Goal: Task Accomplishment & Management: Manage account settings

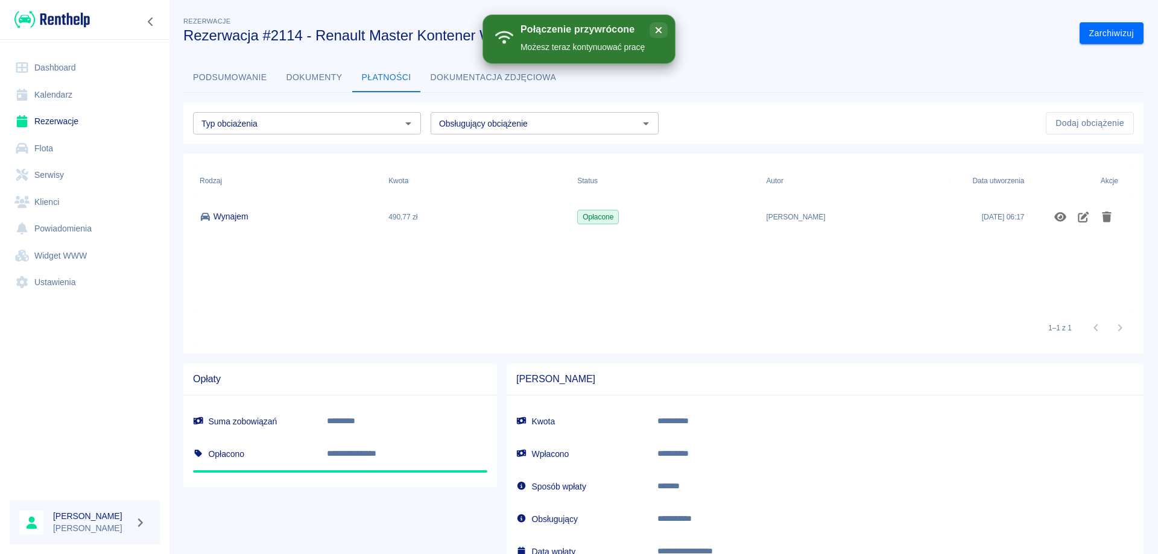
scroll to position [90, 0]
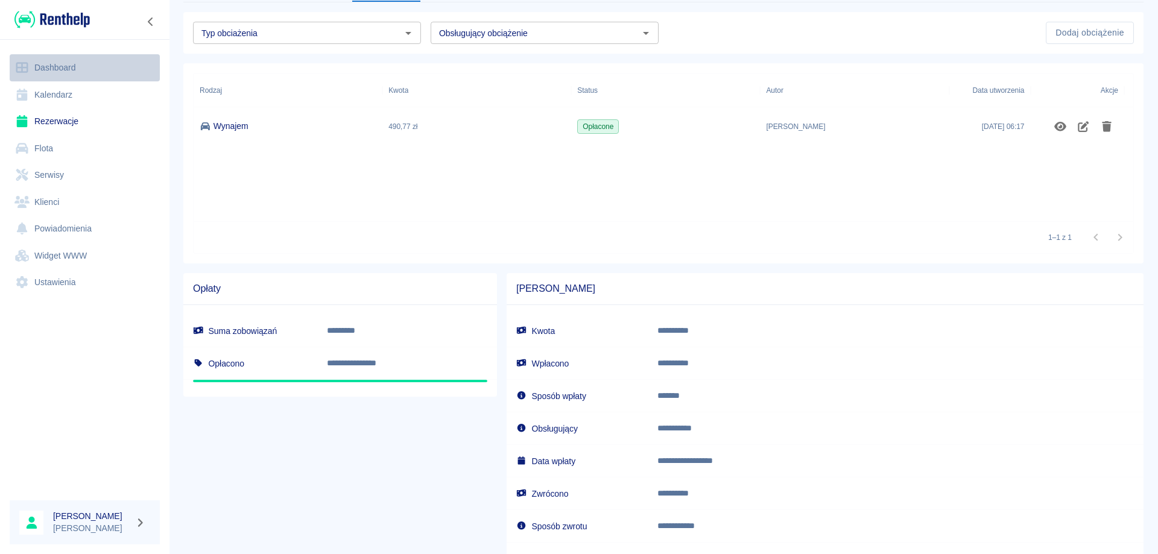
click at [65, 70] on link "Dashboard" at bounding box center [85, 67] width 150 height 27
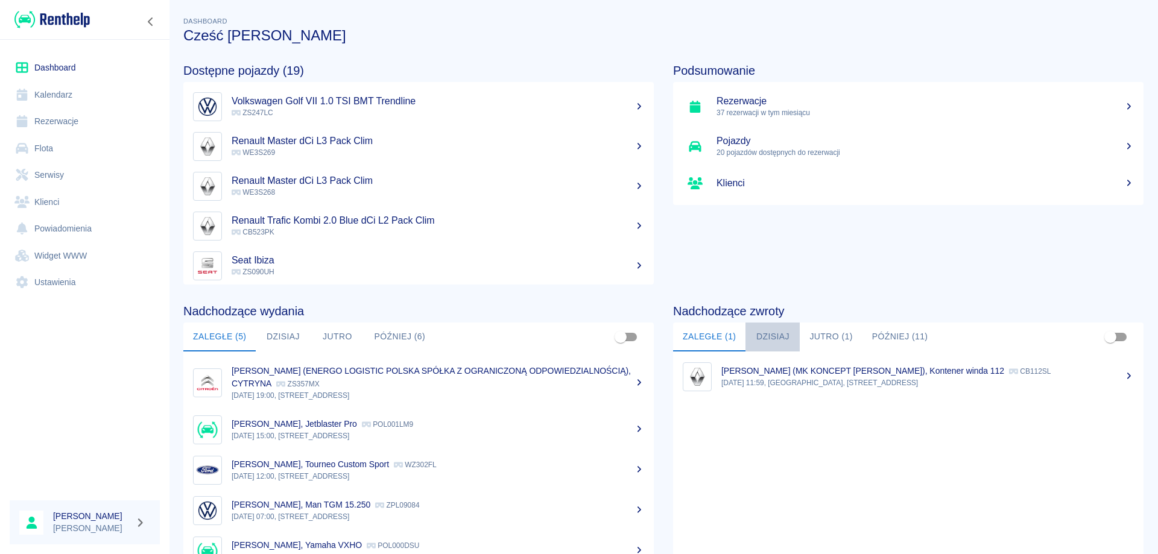
click at [769, 328] on button "Dzisiaj" at bounding box center [773, 337] width 54 height 29
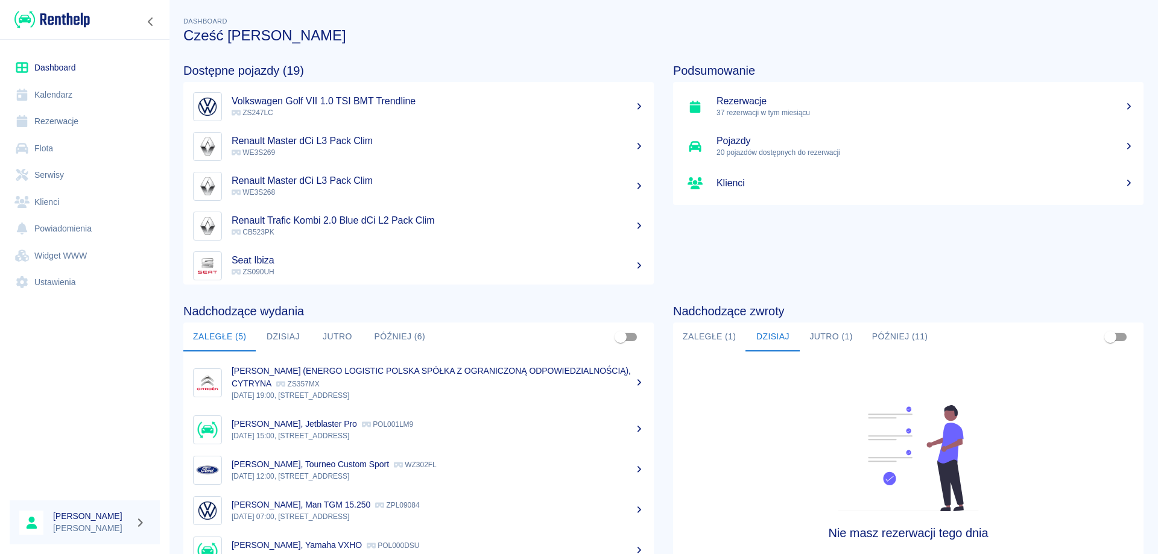
click at [699, 335] on button "Zaległe (1)" at bounding box center [709, 337] width 72 height 29
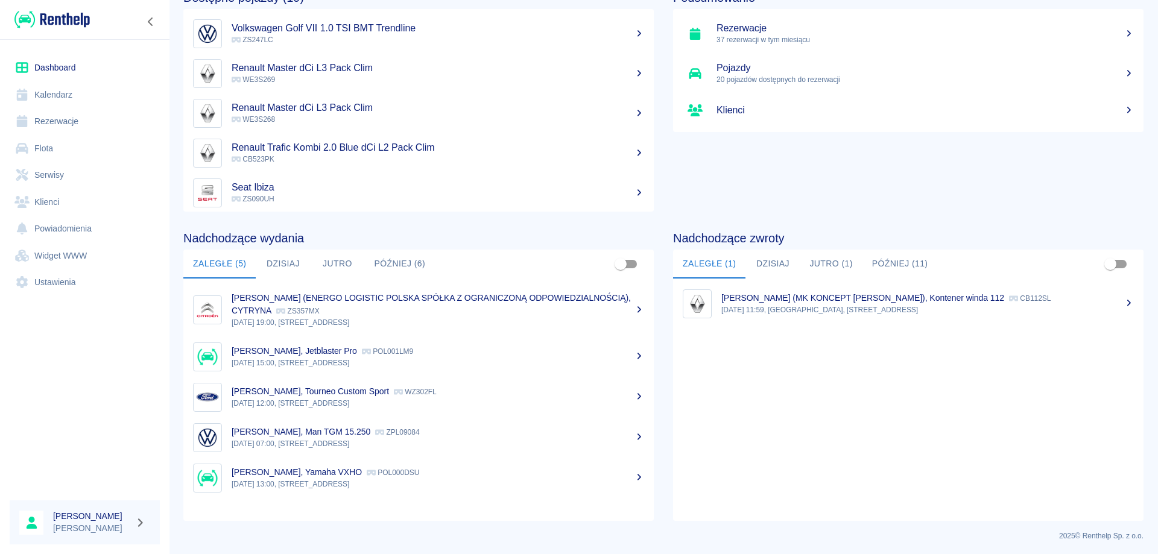
scroll to position [75, 0]
click at [53, 124] on link "Rezerwacje" at bounding box center [85, 121] width 150 height 27
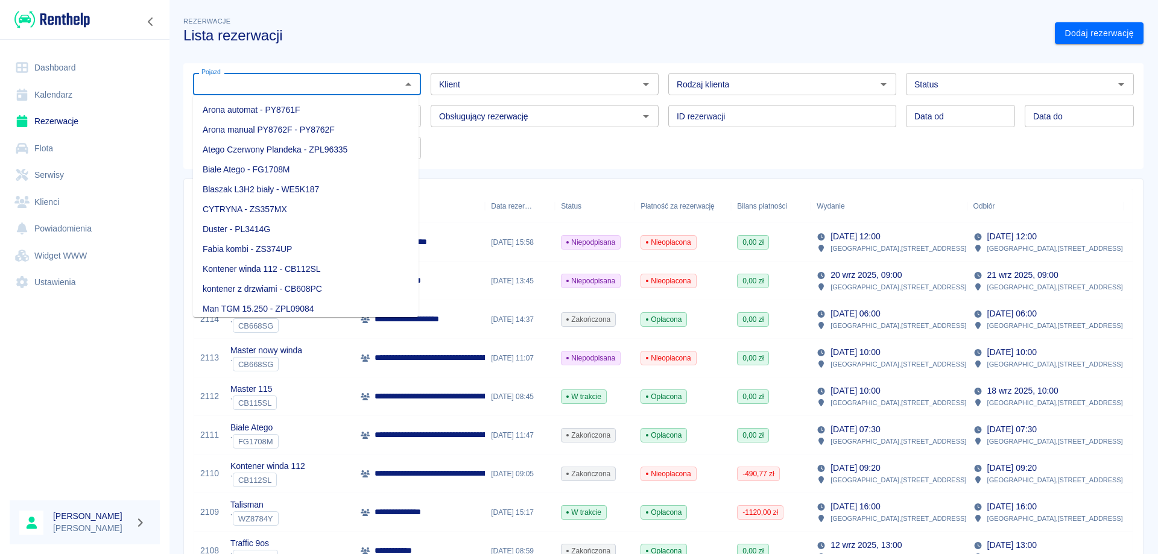
click at [337, 81] on input "Pojazd" at bounding box center [297, 84] width 201 height 15
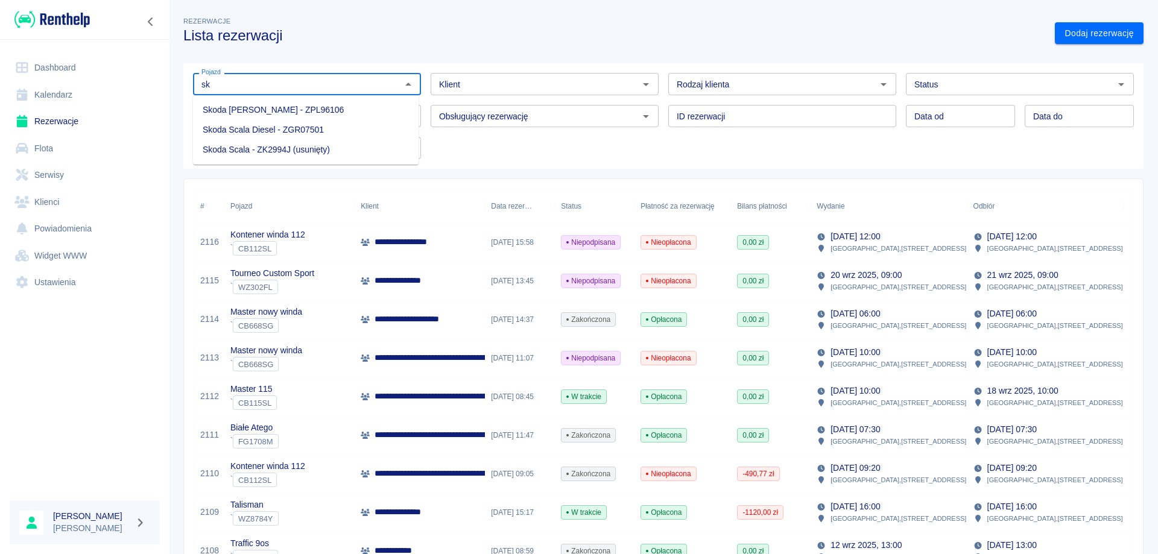
type input "s"
click at [279, 112] on li "Fabia kombi - ZS374UP" at bounding box center [306, 110] width 226 height 20
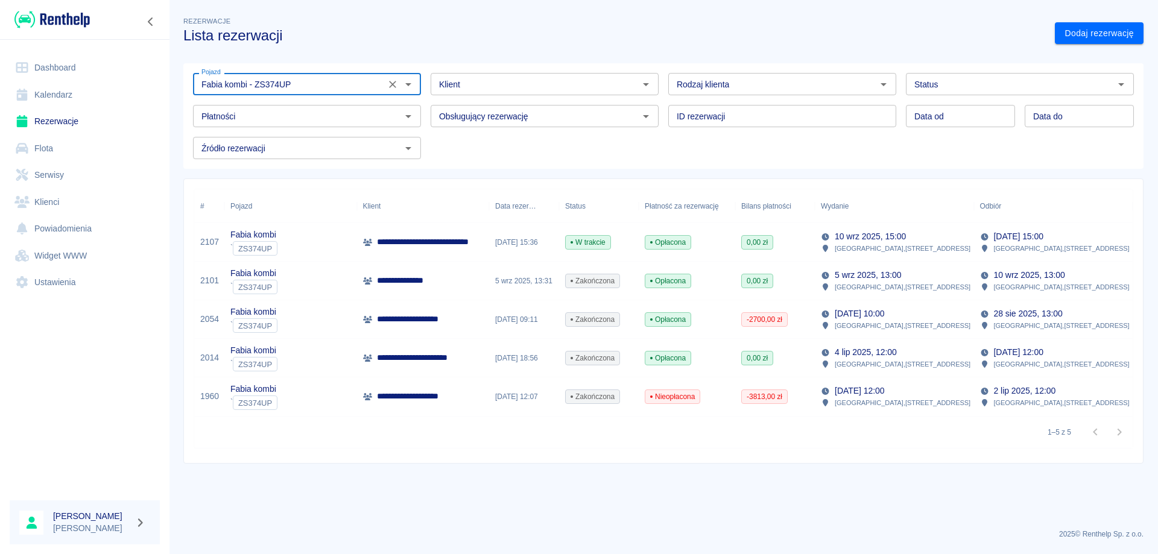
type input "Fabia kombi - ZS374UP"
click at [469, 245] on p "**********" at bounding box center [453, 242] width 153 height 13
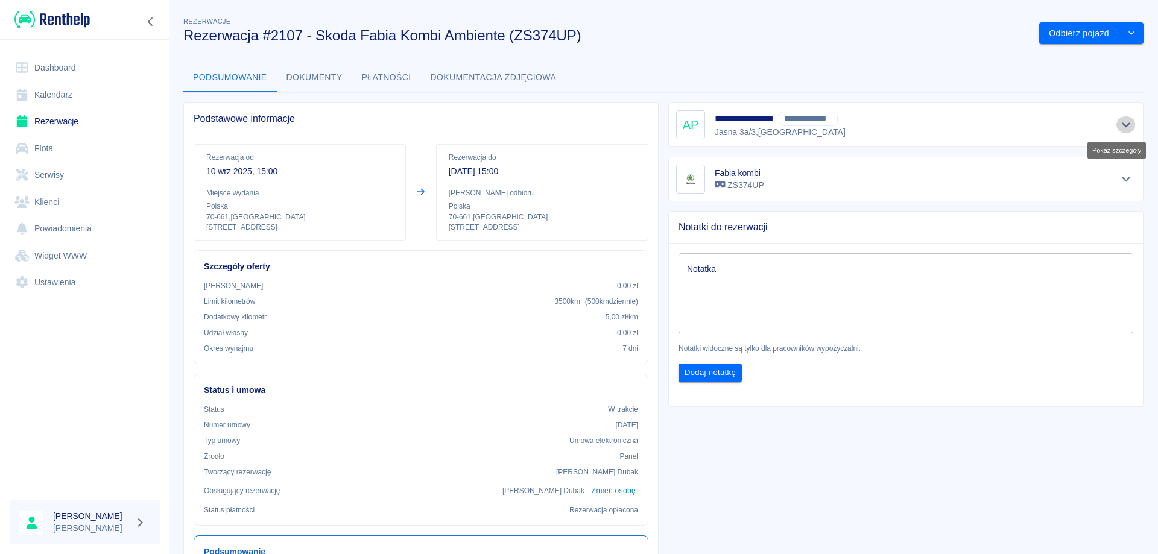
click at [1120, 124] on icon "Pokaż szczegóły" at bounding box center [1127, 124] width 14 height 11
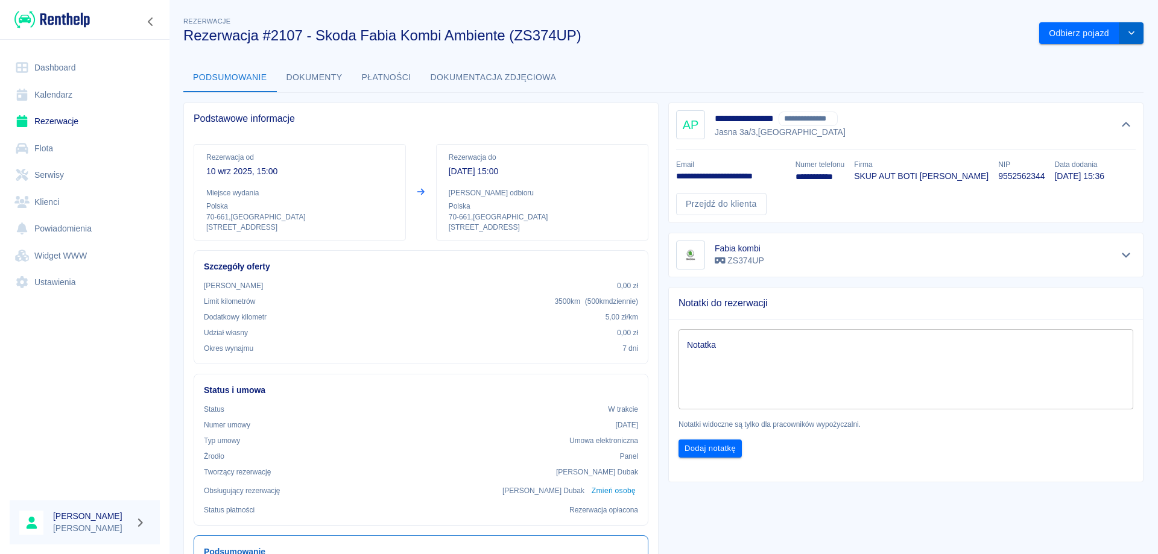
click at [1127, 36] on icon "drop-down" at bounding box center [1132, 33] width 10 height 8
click at [1087, 59] on li "Przedłuż rezerwację" at bounding box center [1082, 59] width 95 height 20
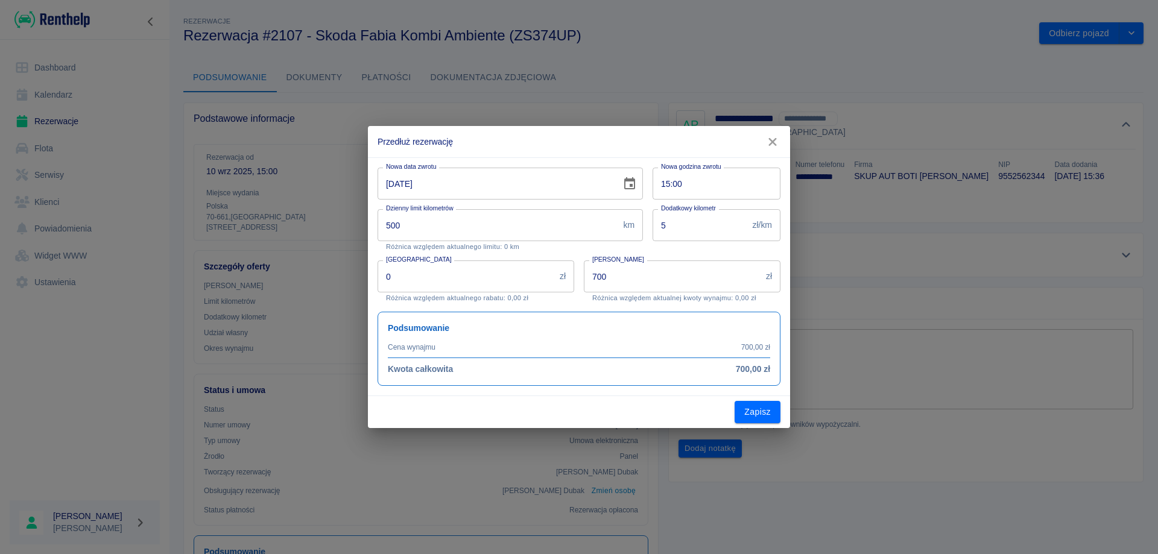
click at [634, 177] on icon "Choose date, selected date is 17 wrz 2025" at bounding box center [630, 184] width 14 height 14
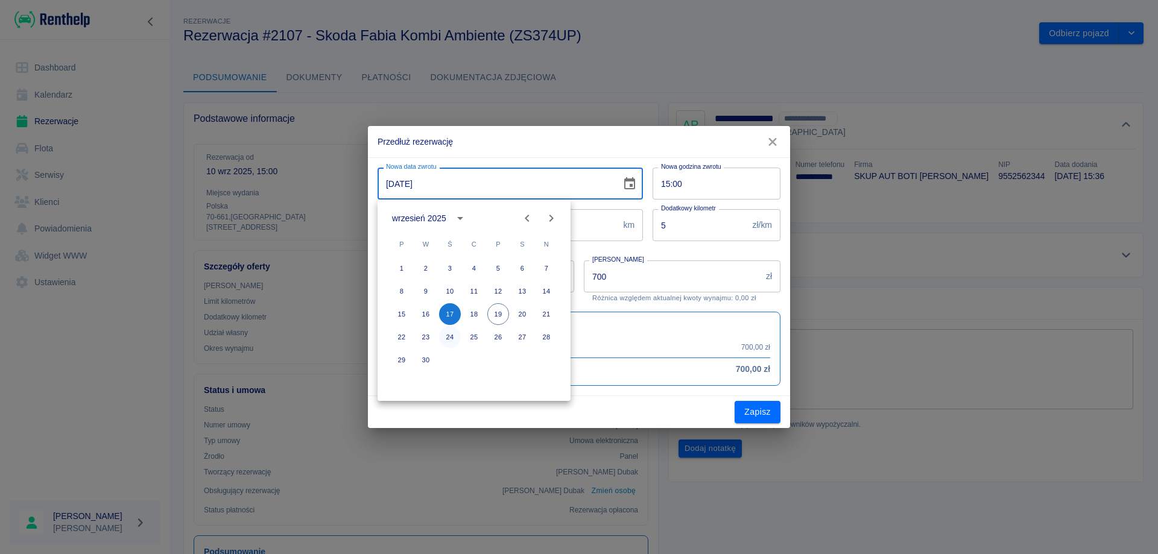
click at [451, 340] on button "24" at bounding box center [450, 337] width 22 height 22
type input "[DATE]"
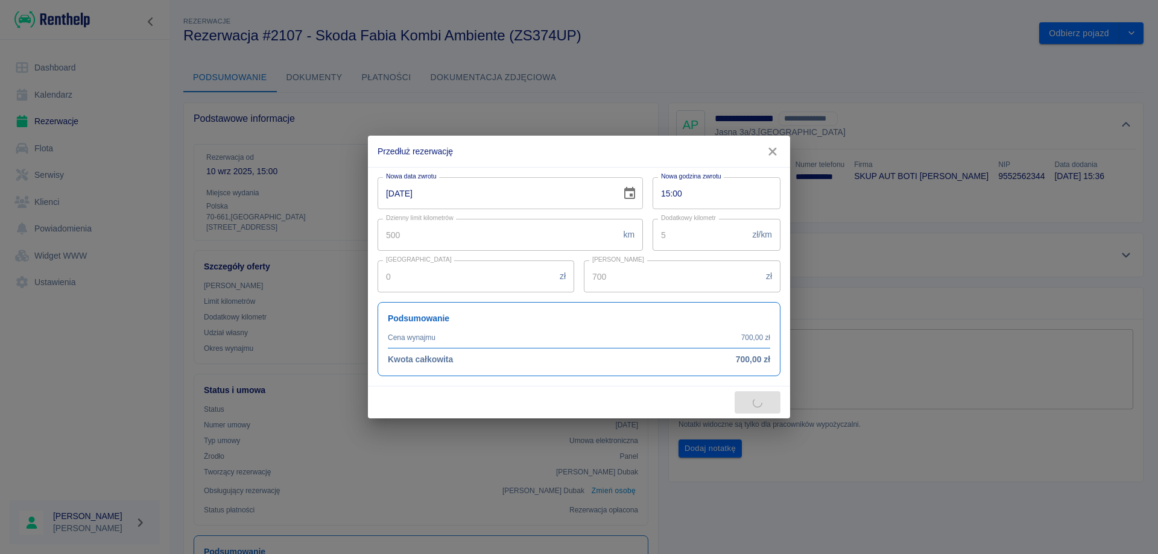
type input "1400"
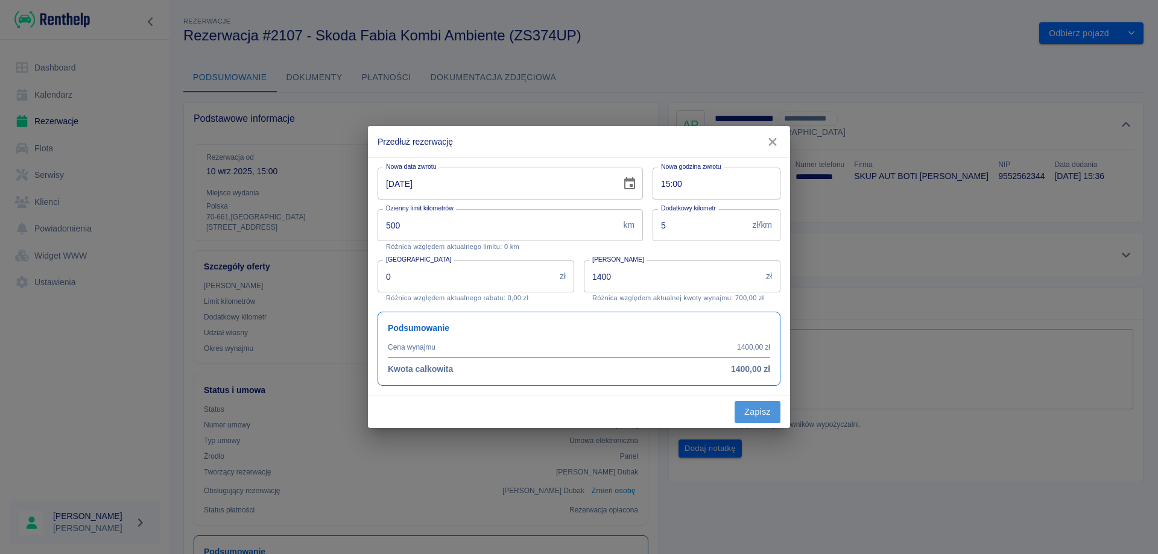
click at [754, 415] on button "Zapisz" at bounding box center [758, 412] width 46 height 22
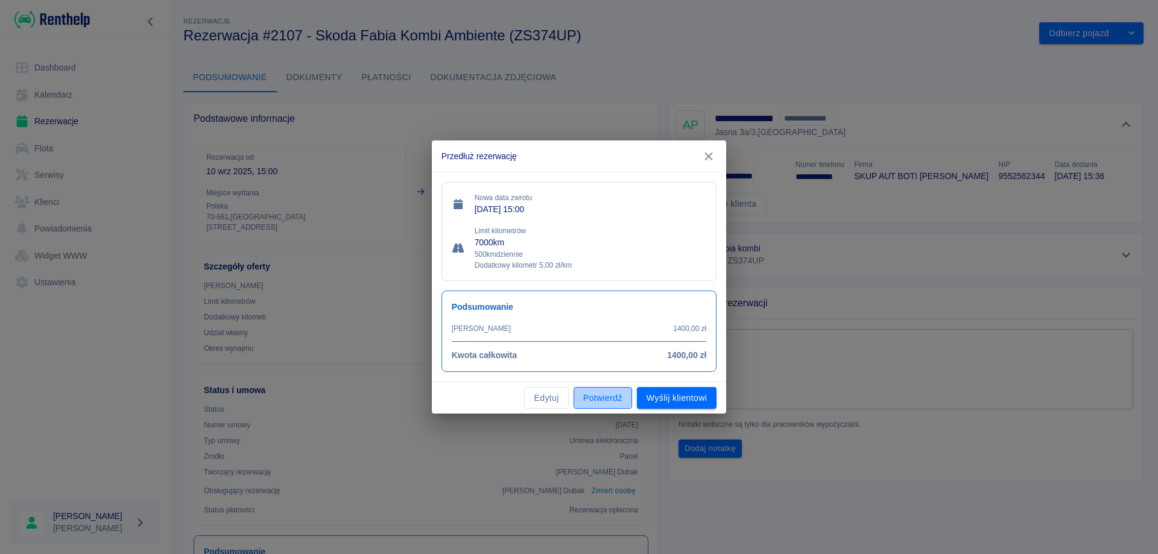
click at [608, 392] on button "Potwierdź" at bounding box center [603, 398] width 59 height 22
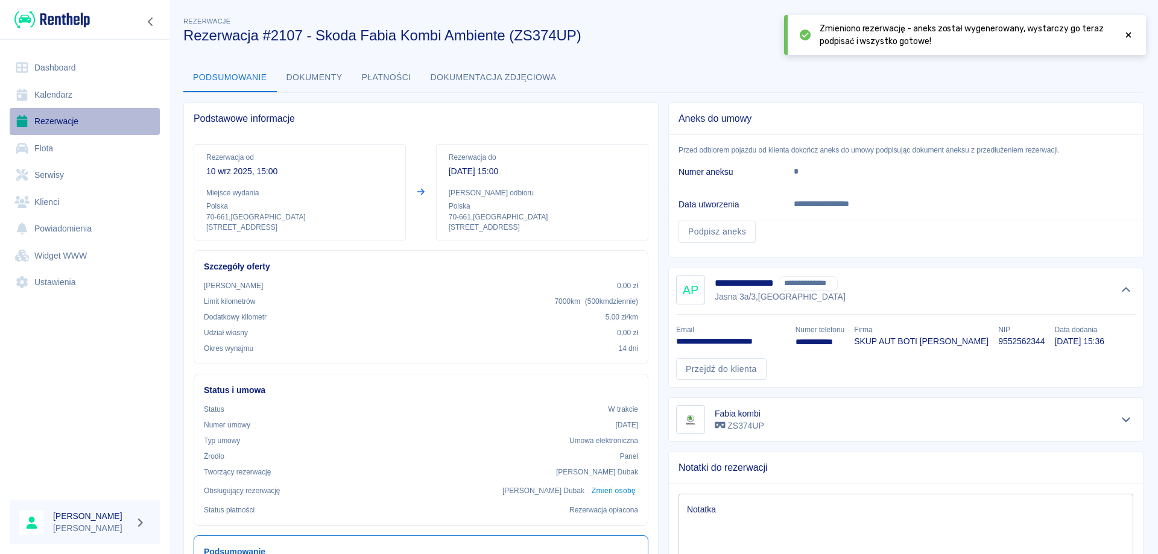
click at [72, 121] on link "Rezerwacje" at bounding box center [85, 121] width 150 height 27
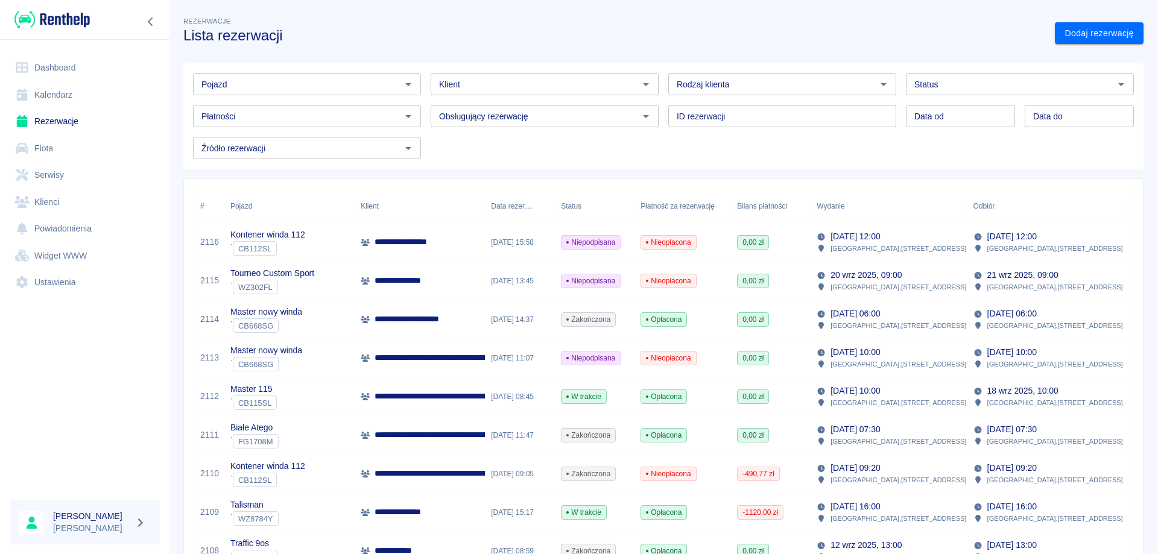
click at [51, 77] on link "Dashboard" at bounding box center [85, 67] width 150 height 27
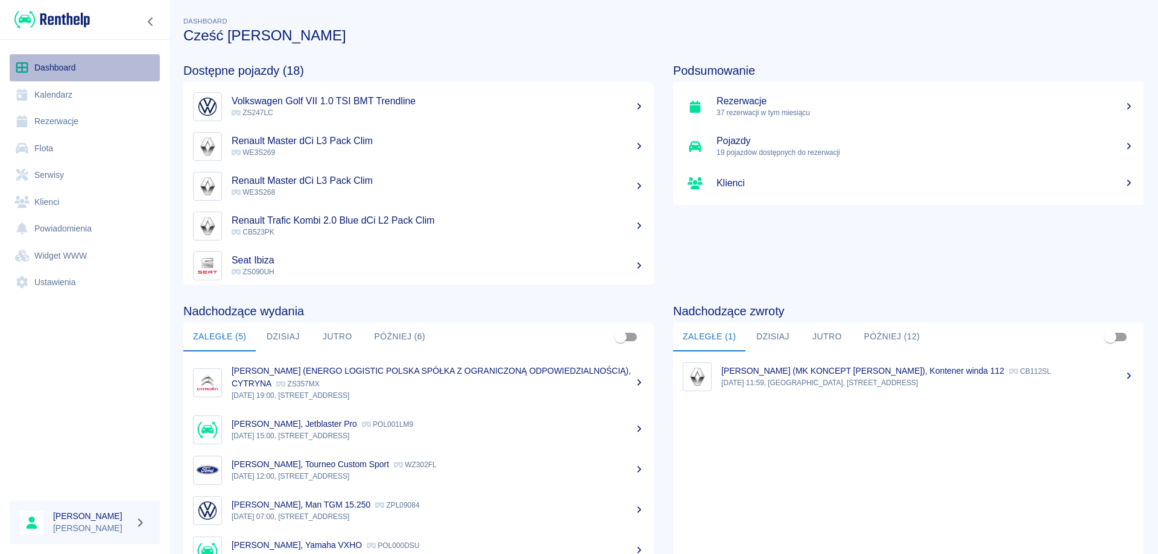
click at [65, 62] on link "Dashboard" at bounding box center [85, 67] width 150 height 27
click at [33, 63] on link "Dashboard" at bounding box center [85, 67] width 150 height 27
